Goal: Task Accomplishment & Management: Complete application form

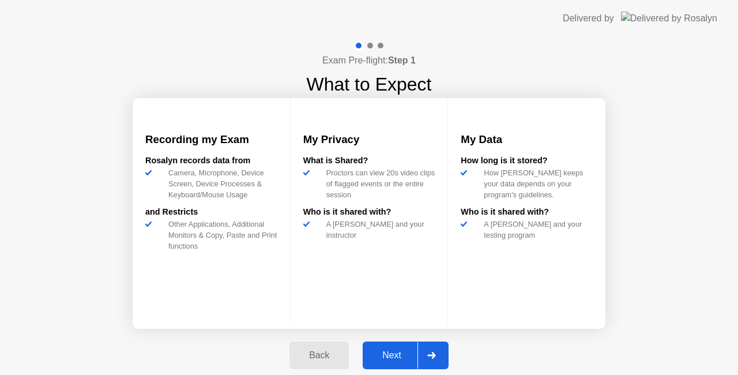
click at [401, 357] on div "Next" at bounding box center [391, 355] width 51 height 10
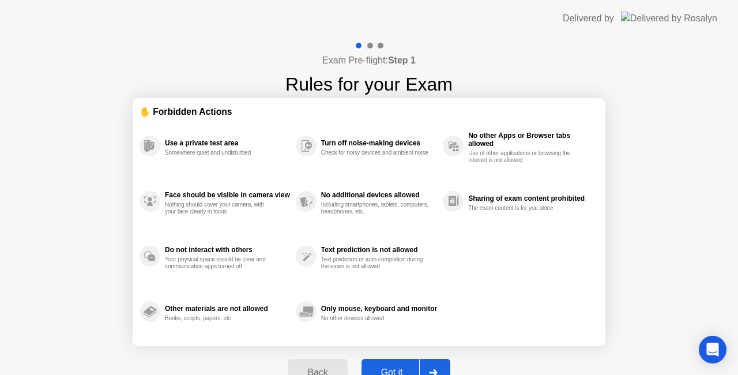
click at [403, 363] on button "Got it" at bounding box center [405, 372] width 89 height 28
select select "**********"
select select "*******"
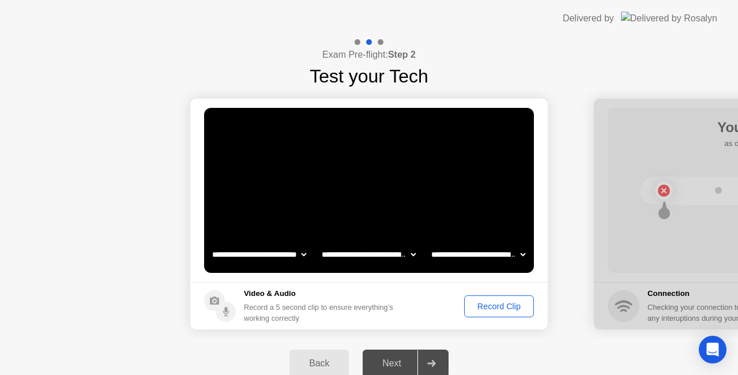
click at [591, 74] on div "Exam Pre-flight: Step 2 Test your Tech" at bounding box center [369, 63] width 738 height 53
click at [494, 304] on div "Record Clip" at bounding box center [499, 305] width 62 height 9
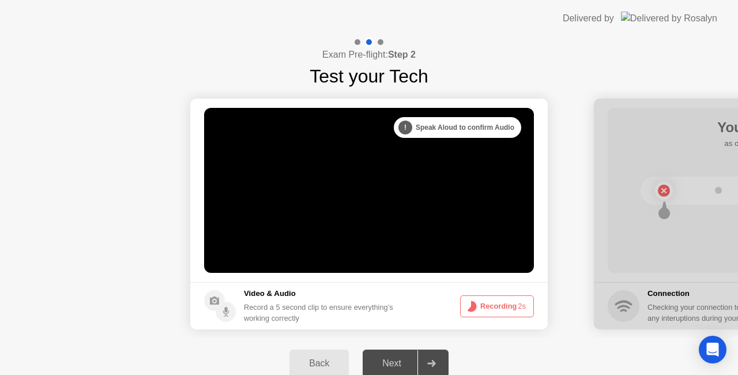
click at [496, 303] on button "Recording 2s" at bounding box center [497, 306] width 74 height 22
click at [398, 361] on div "Next" at bounding box center [391, 363] width 51 height 10
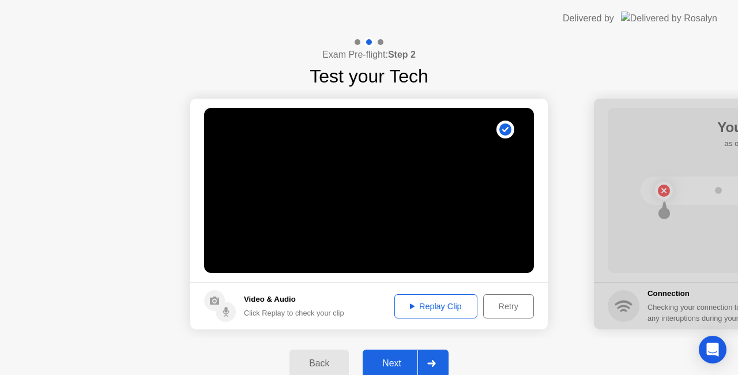
click at [399, 360] on div "Next" at bounding box center [391, 363] width 51 height 10
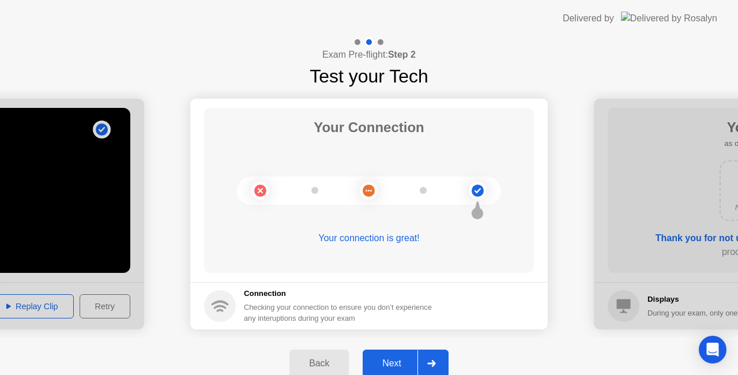
click at [392, 359] on div "Next" at bounding box center [391, 363] width 51 height 10
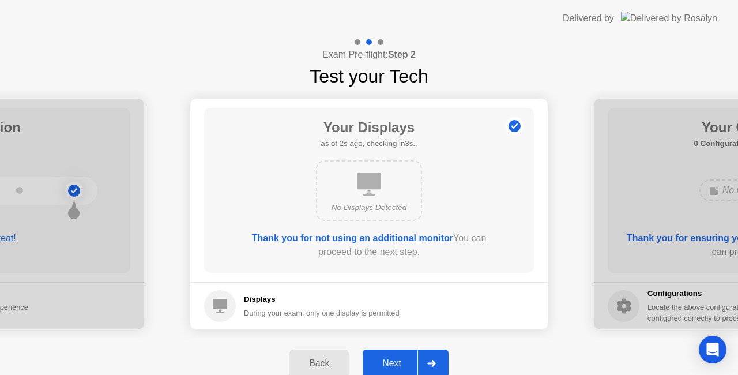
click at [395, 363] on div "Next" at bounding box center [391, 363] width 51 height 10
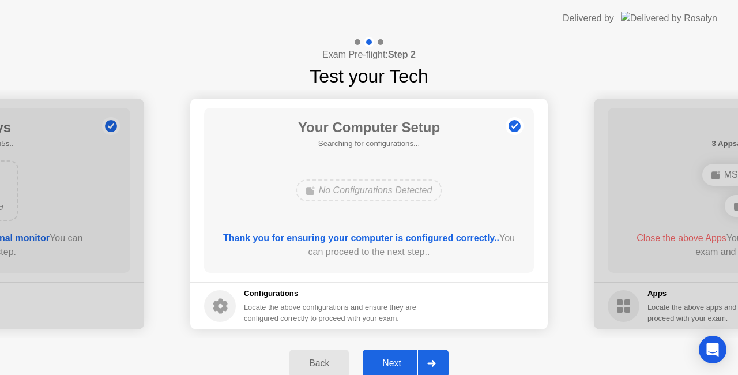
click at [400, 358] on div "Next" at bounding box center [391, 363] width 51 height 10
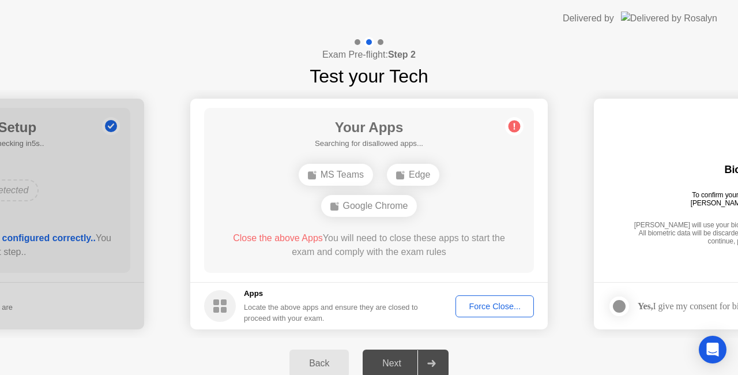
click at [496, 307] on div "Force Close..." at bounding box center [494, 305] width 70 height 9
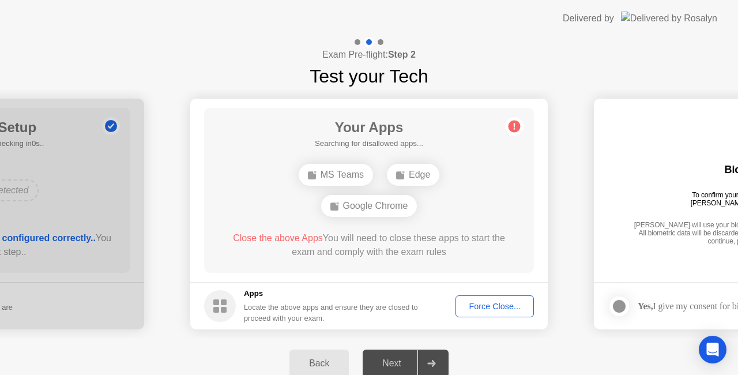
click at [500, 305] on div "Force Close..." at bounding box center [494, 305] width 70 height 9
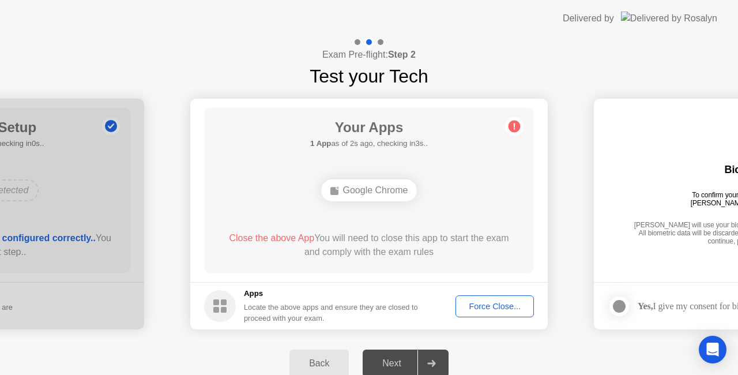
click at [492, 303] on div "Force Close..." at bounding box center [494, 305] width 70 height 9
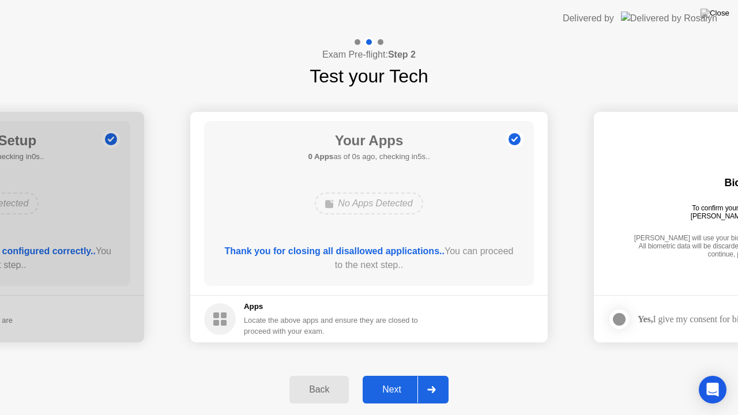
click at [392, 374] on div "Next" at bounding box center [391, 389] width 51 height 10
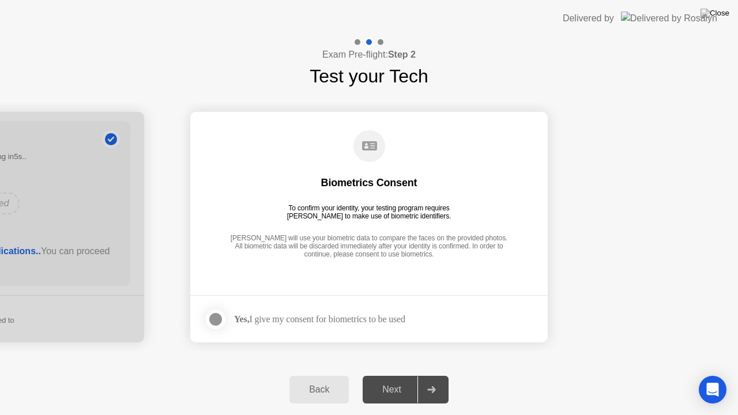
click at [222, 319] on div at bounding box center [216, 319] width 14 height 14
click at [388, 374] on div "Next" at bounding box center [391, 389] width 51 height 10
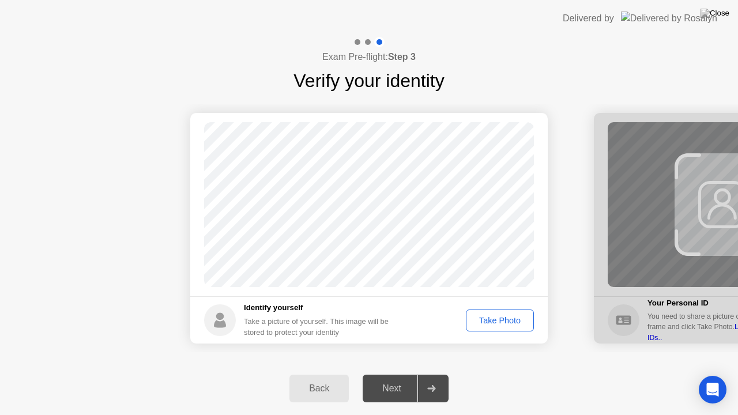
click at [502, 323] on div "Take Photo" at bounding box center [500, 320] width 60 height 9
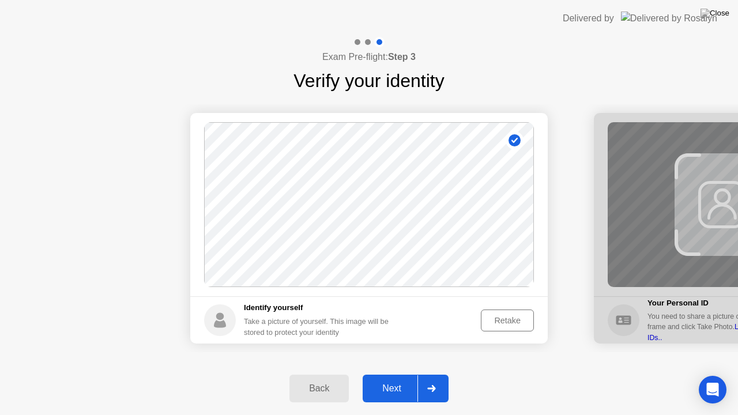
click at [408, 374] on div "Next" at bounding box center [391, 388] width 51 height 10
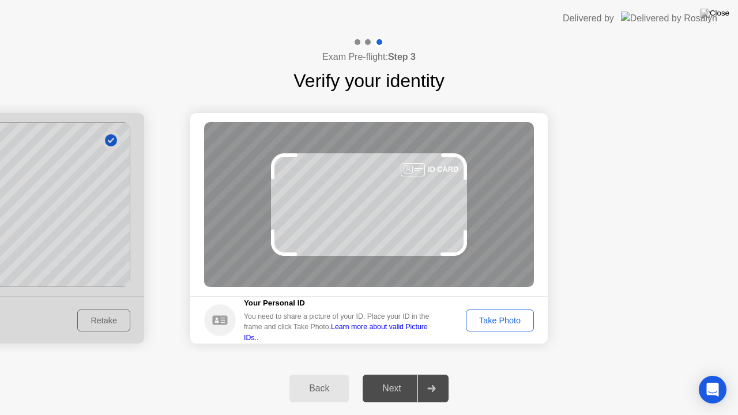
click at [512, 319] on div "Take Photo" at bounding box center [500, 320] width 60 height 9
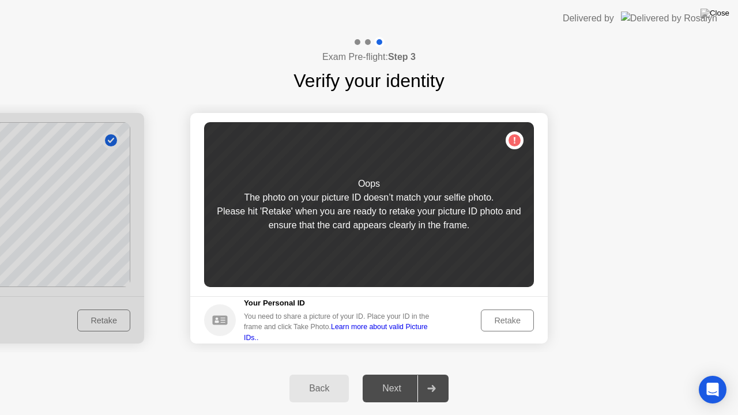
click at [506, 323] on div "Retake" at bounding box center [507, 320] width 45 height 9
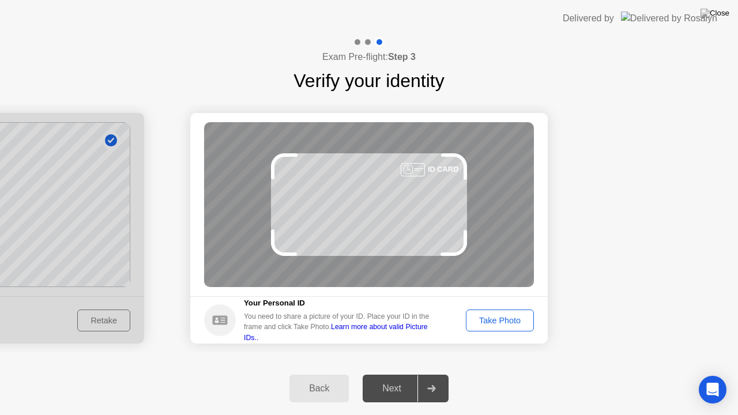
click at [506, 323] on div "Take Photo" at bounding box center [500, 320] width 60 height 9
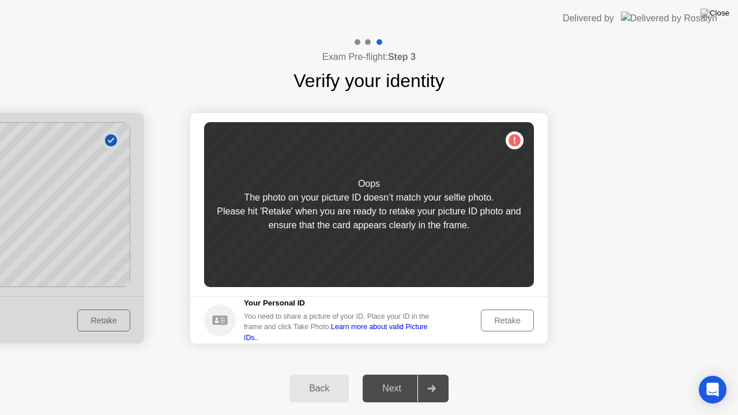
click at [512, 325] on div "Retake" at bounding box center [507, 320] width 45 height 9
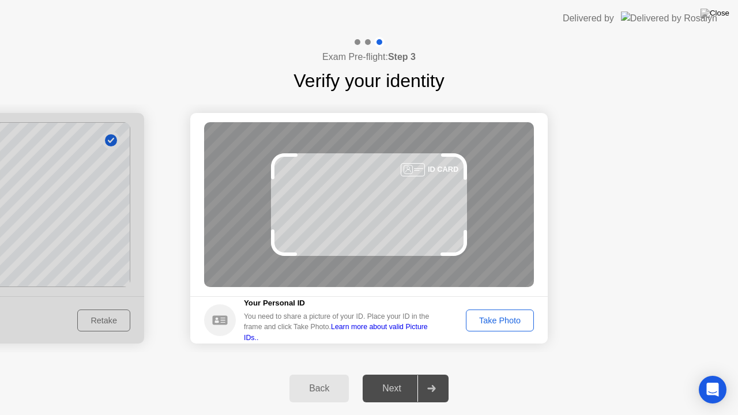
click at [512, 325] on div "Take Photo" at bounding box center [500, 320] width 60 height 9
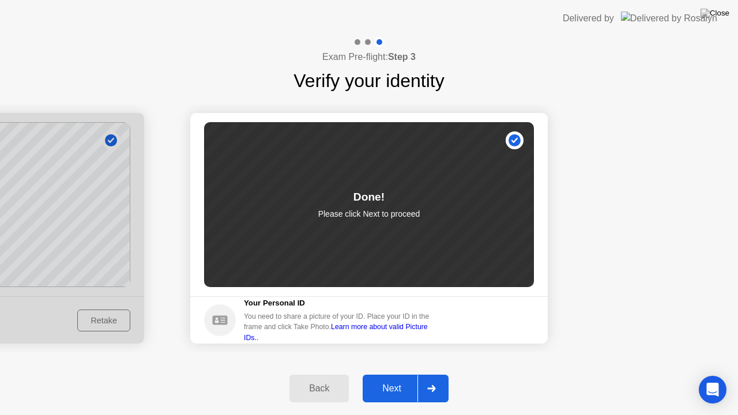
click at [385, 374] on div "Next" at bounding box center [391, 388] width 51 height 10
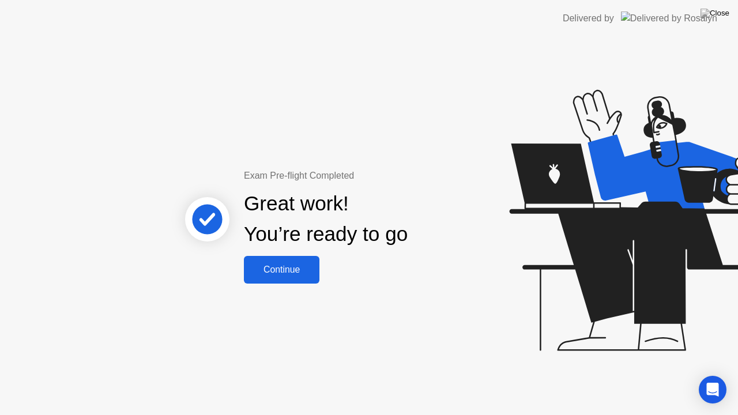
click at [285, 269] on div "Continue" at bounding box center [281, 269] width 69 height 10
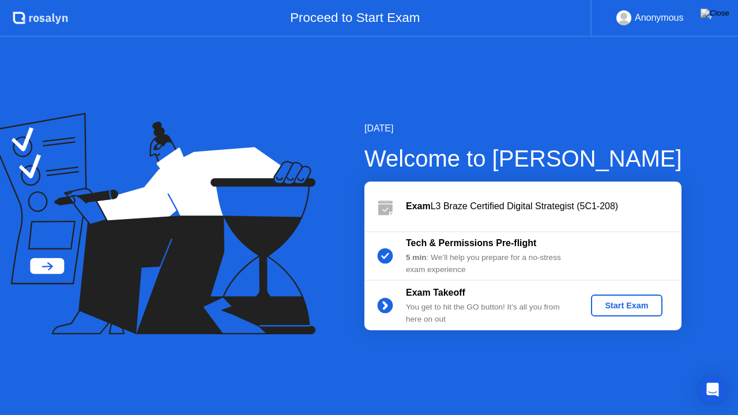
click at [628, 312] on button "Start Exam" at bounding box center [626, 305] width 71 height 22
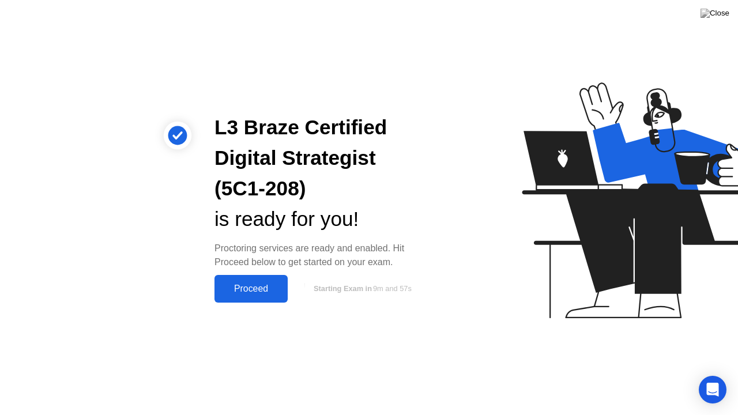
click at [255, 288] on div "Proceed" at bounding box center [251, 288] width 66 height 10
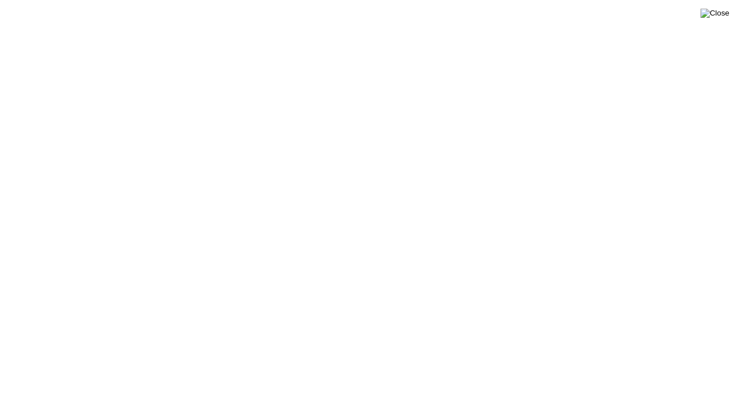
click at [720, 15] on img at bounding box center [714, 13] width 29 height 9
